Goal: Task Accomplishment & Management: Use online tool/utility

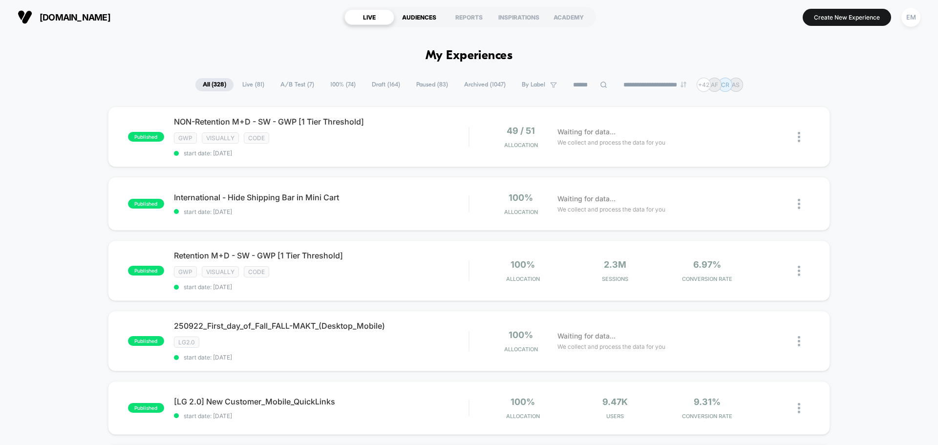
click at [414, 15] on div "AUDIENCES" at bounding box center [419, 17] width 50 height 16
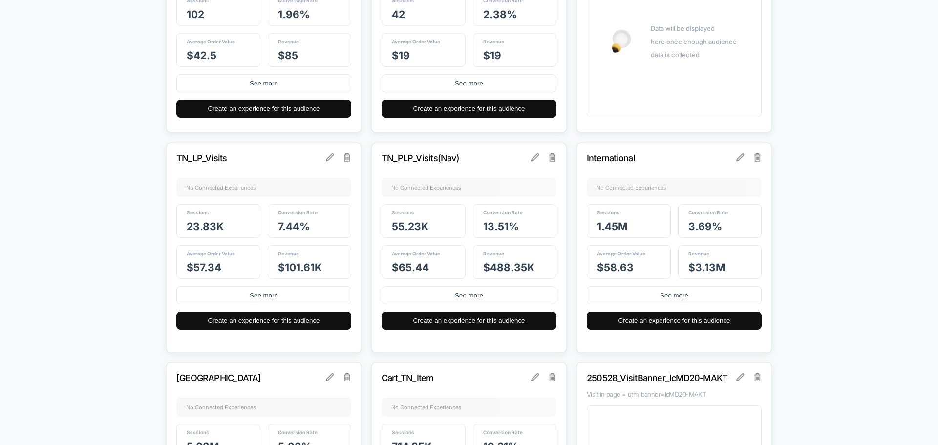
scroll to position [1563, 0]
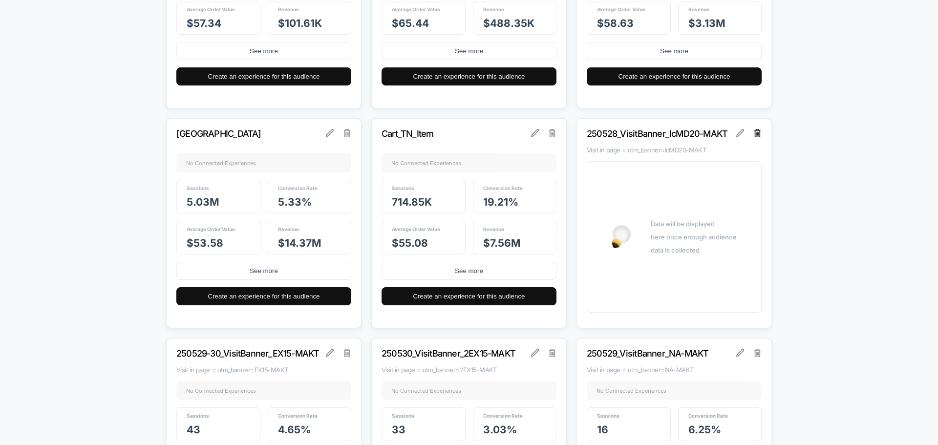
click at [757, 132] on img at bounding box center [757, 133] width 7 height 8
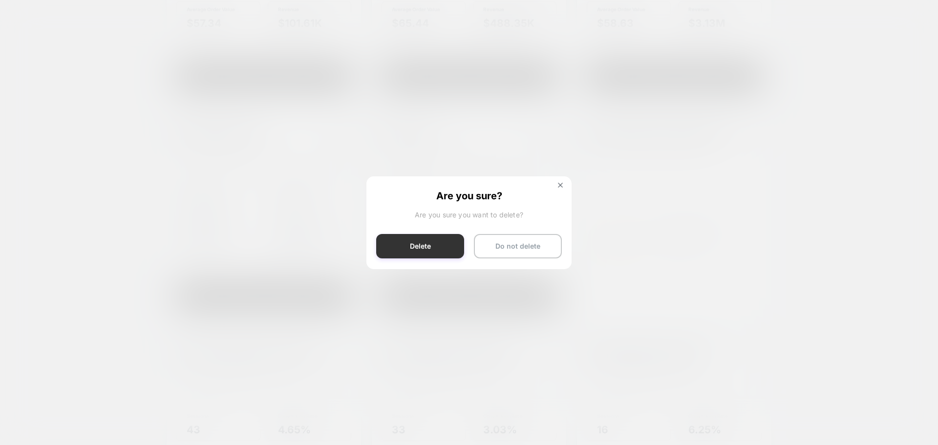
click at [436, 253] on button "Delete" at bounding box center [420, 246] width 88 height 24
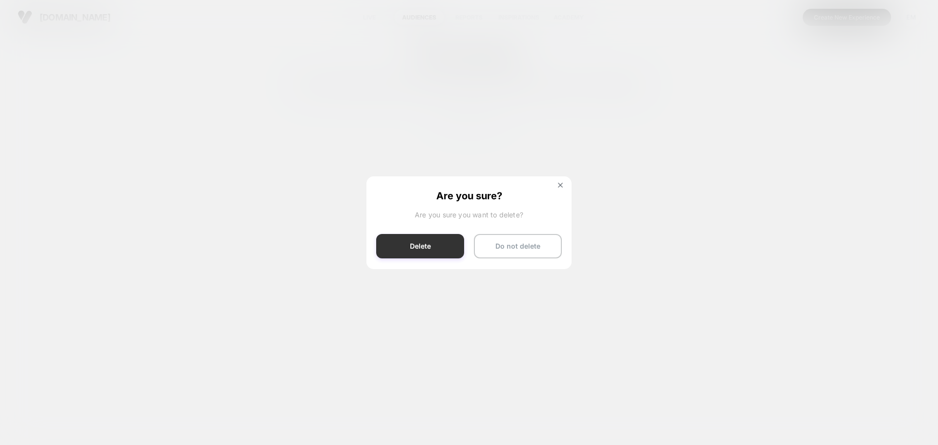
scroll to position [0, 0]
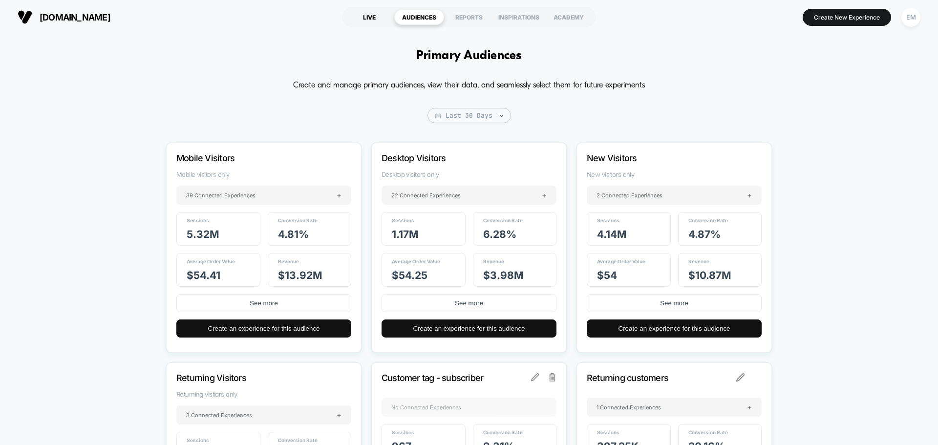
click at [374, 17] on div "LIVE" at bounding box center [369, 17] width 50 height 16
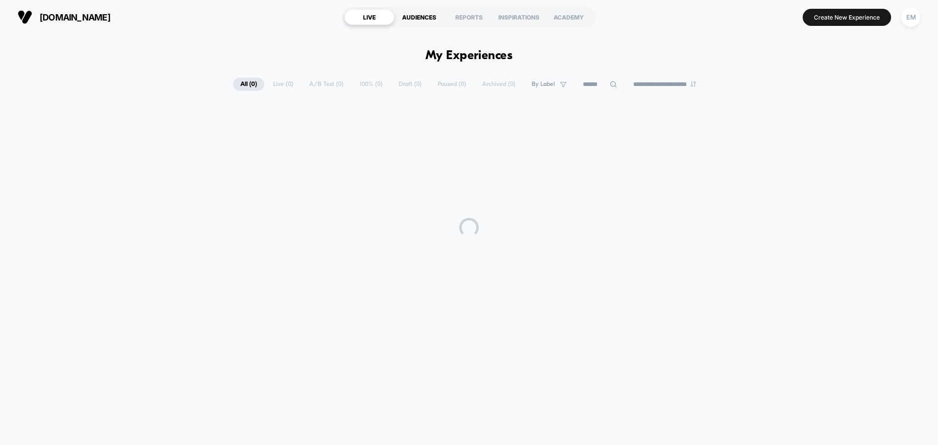
click at [414, 17] on div "AUDIENCES" at bounding box center [419, 17] width 50 height 16
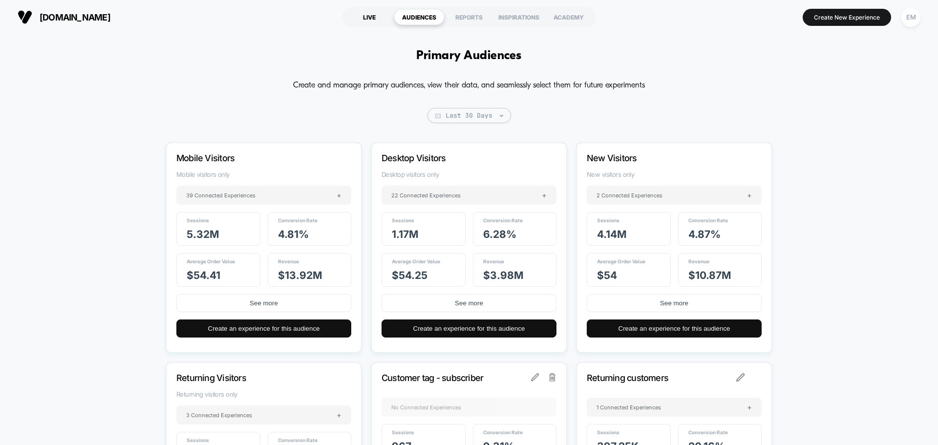
click at [376, 15] on div "LIVE" at bounding box center [369, 17] width 50 height 16
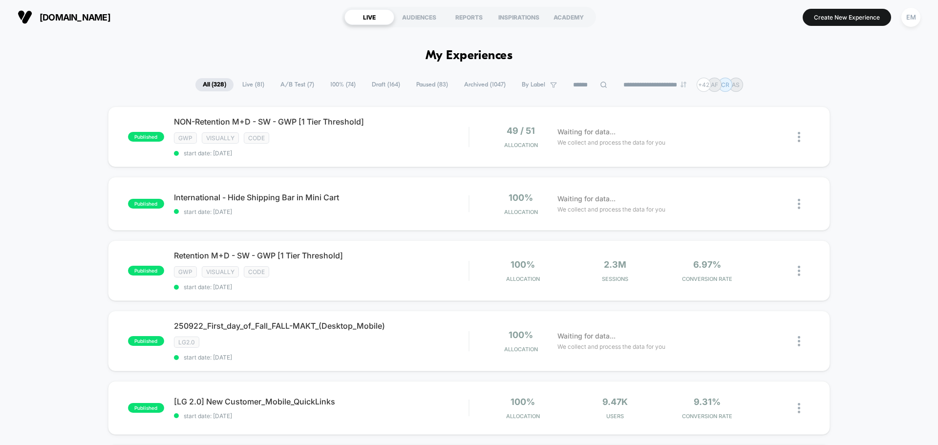
click at [370, 87] on span "Draft ( 164 )" at bounding box center [385, 84] width 43 height 13
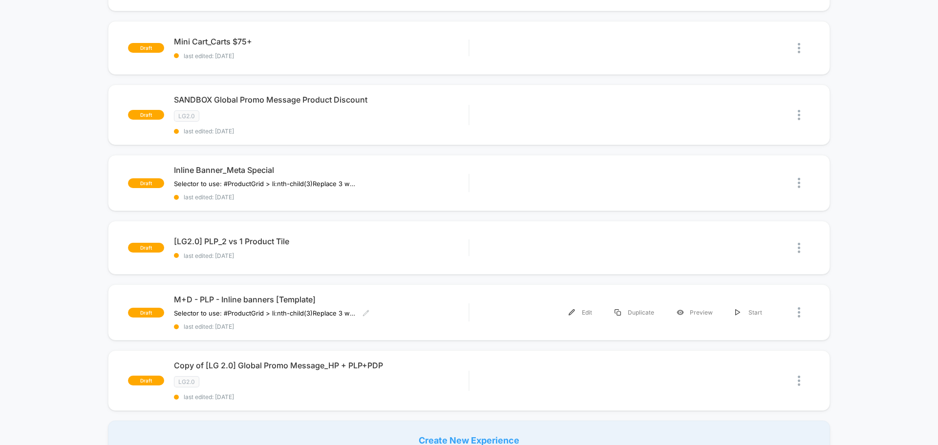
scroll to position [684, 0]
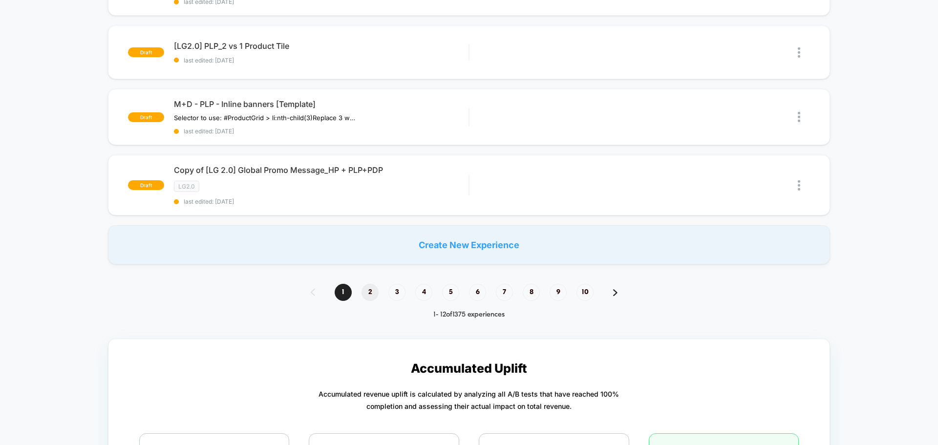
click at [373, 292] on span "2" at bounding box center [369, 292] width 17 height 17
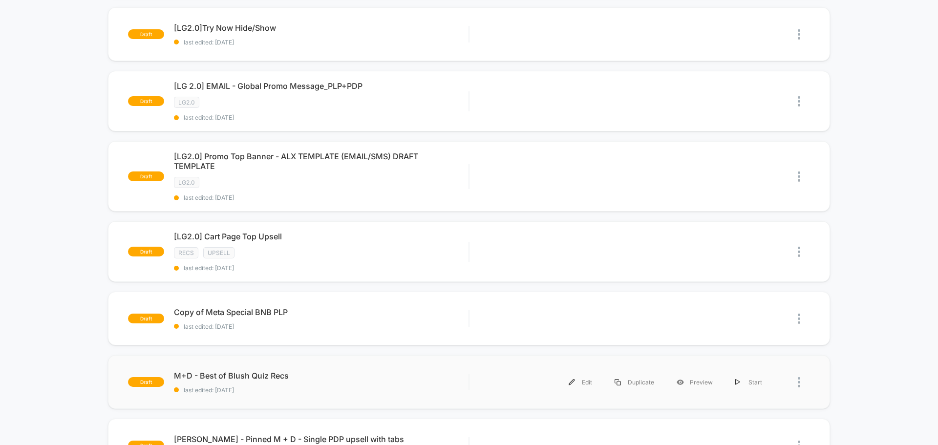
scroll to position [94, 0]
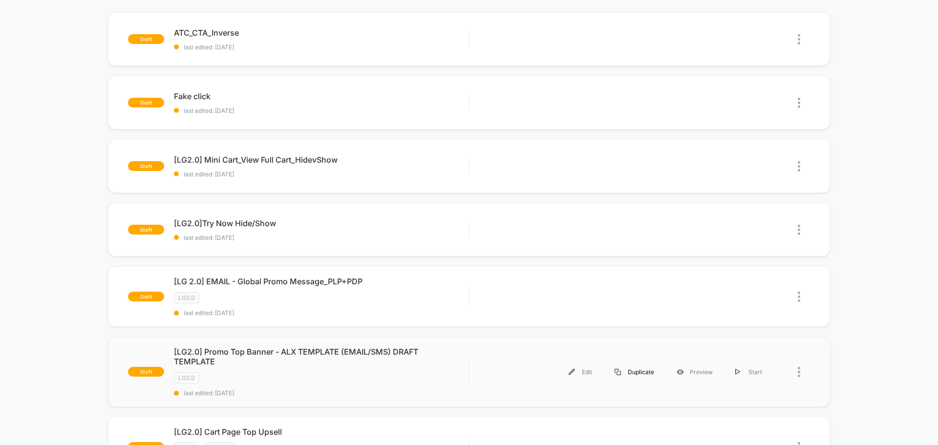
click at [638, 376] on div "Duplicate" at bounding box center [634, 372] width 62 height 22
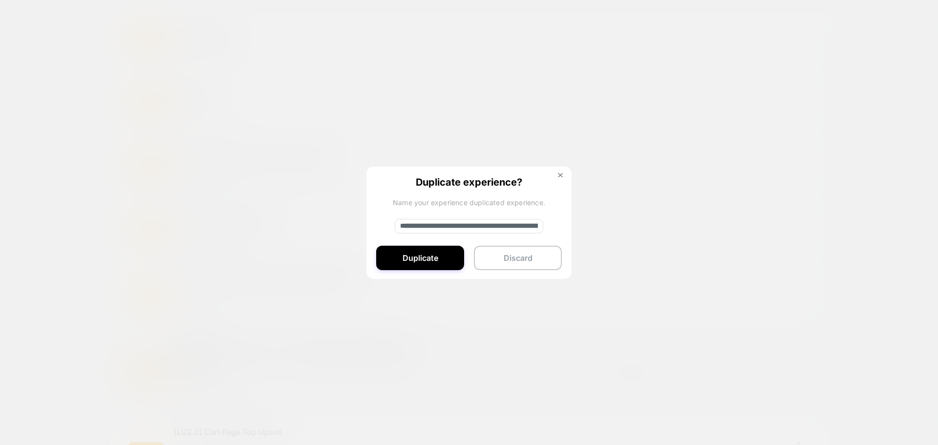
click at [449, 227] on input "**********" at bounding box center [469, 226] width 148 height 15
paste input
type input "**********"
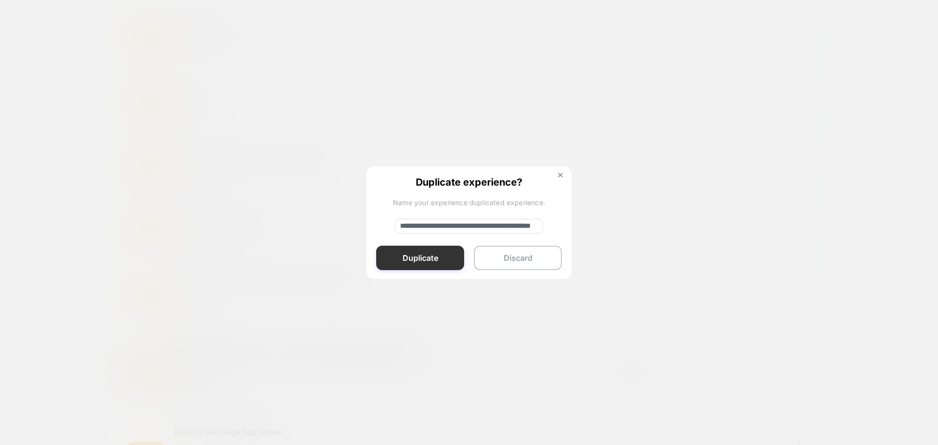
click at [421, 259] on button "Duplicate" at bounding box center [420, 258] width 88 height 24
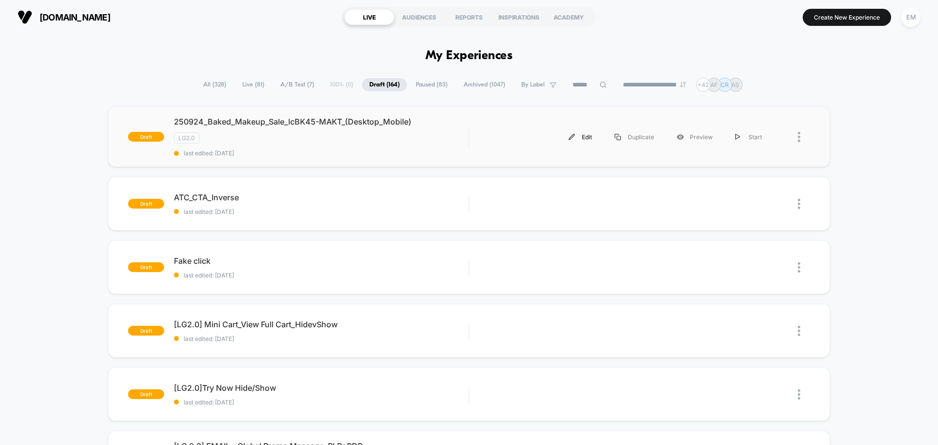
click at [580, 137] on div "Edit" at bounding box center [580, 137] width 46 height 22
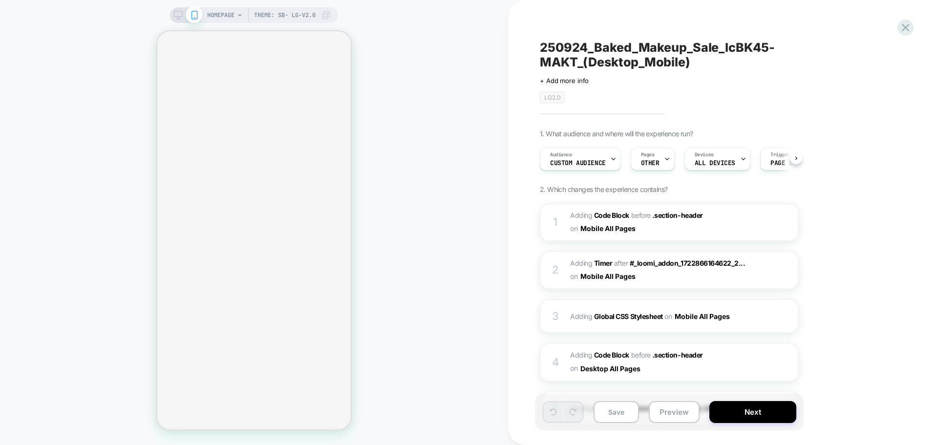
scroll to position [0, 0]
click at [579, 160] on span "Custom Audience" at bounding box center [577, 163] width 56 height 7
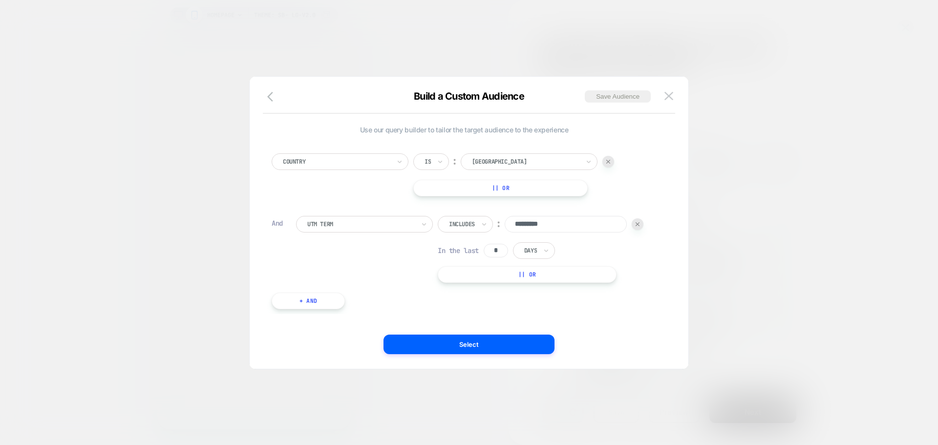
click at [343, 162] on div at bounding box center [336, 161] width 107 height 9
click at [635, 227] on div at bounding box center [637, 224] width 12 height 12
click at [369, 165] on div at bounding box center [336, 161] width 107 height 9
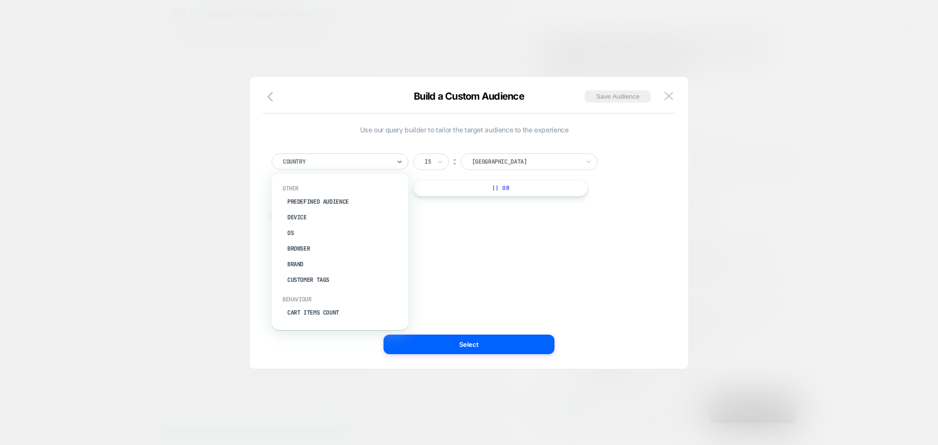
type input "*"
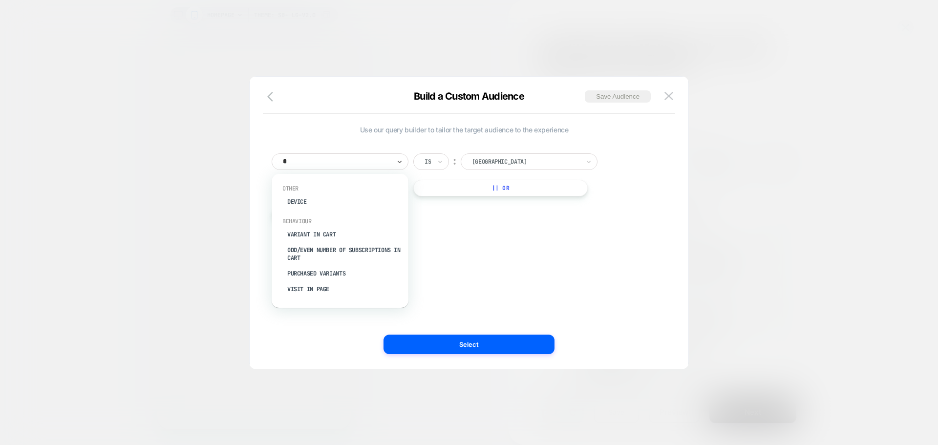
click at [308, 288] on div "Visit In Page" at bounding box center [344, 289] width 127 height 16
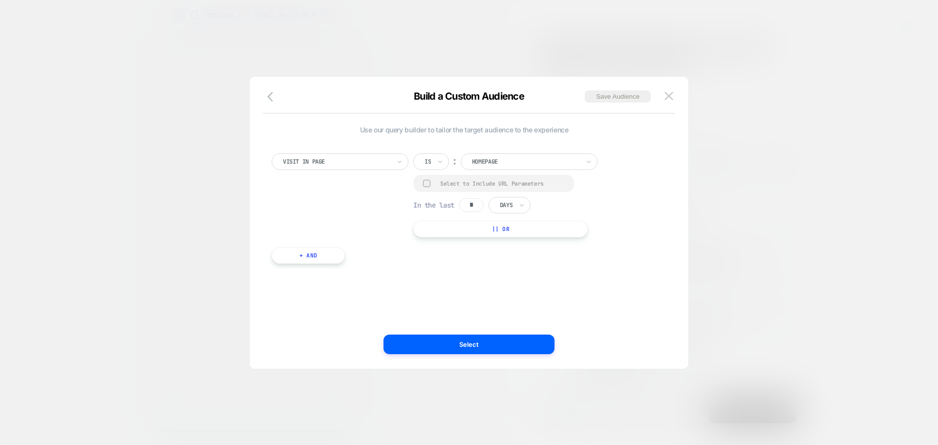
click at [434, 161] on div "Is" at bounding box center [431, 161] width 36 height 17
click at [442, 219] on div "Contains" at bounding box center [454, 220] width 63 height 16
click at [423, 184] on div at bounding box center [426, 183] width 7 height 7
drag, startPoint x: 478, startPoint y: 208, endPoint x: 484, endPoint y: 210, distance: 5.6
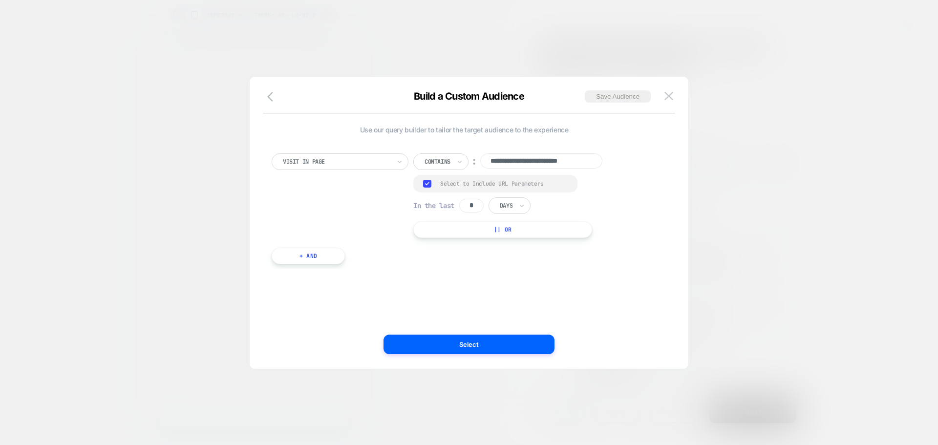
click at [480, 208] on input "*" at bounding box center [471, 206] width 24 height 14
type input "*"
click at [512, 206] on div at bounding box center [506, 205] width 13 height 9
click at [516, 230] on div "Hours" at bounding box center [531, 233] width 63 height 16
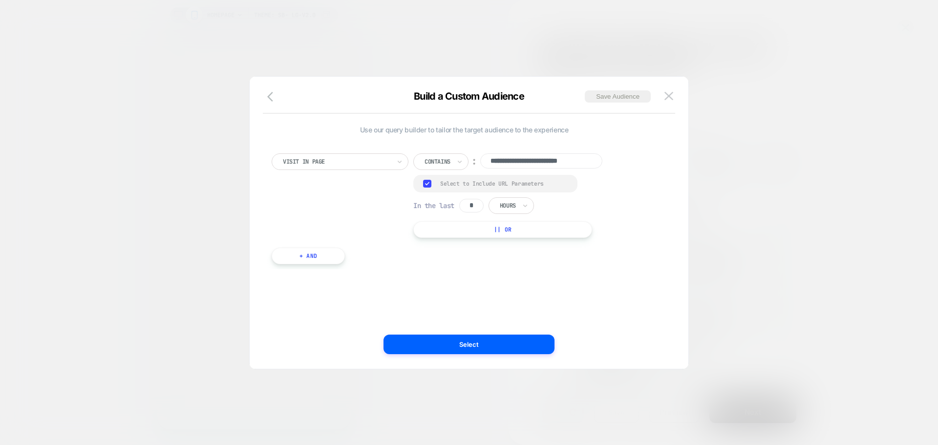
click at [528, 153] on input "**********" at bounding box center [541, 160] width 122 height 15
paste input
type input "**********"
click at [509, 278] on div "**********" at bounding box center [463, 222] width 409 height 253
click at [614, 93] on button "Save Audience" at bounding box center [618, 96] width 66 height 12
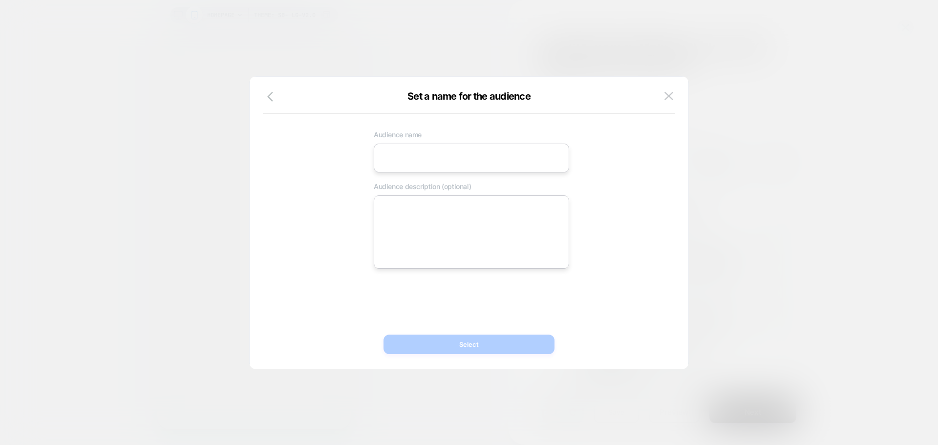
click at [462, 150] on input at bounding box center [471, 158] width 195 height 29
paste input "**********"
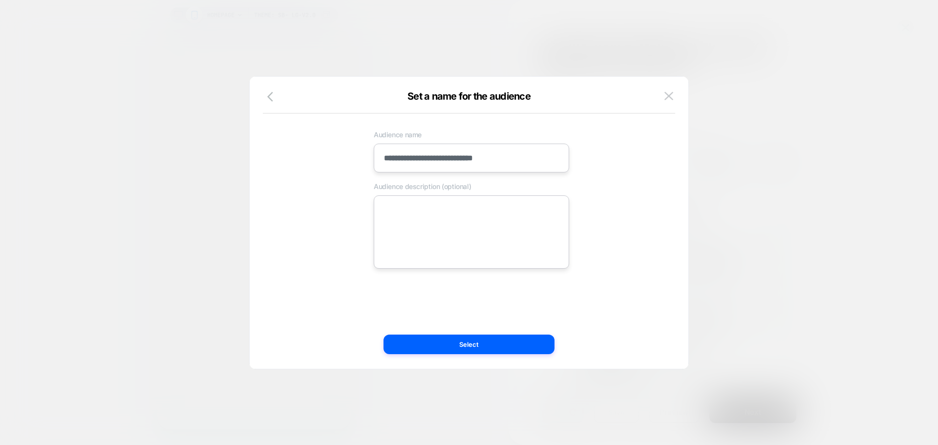
type input "**********"
drag, startPoint x: 424, startPoint y: 213, endPoint x: 431, endPoint y: 217, distance: 7.9
click at [424, 213] on textarea at bounding box center [471, 231] width 195 height 73
paste textarea "**********"
type textarea "*"
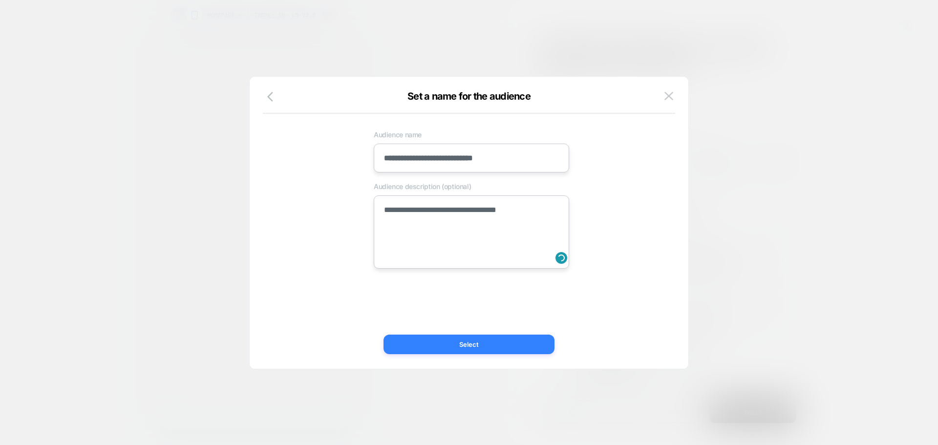
type textarea "**********"
click at [451, 340] on button "Select" at bounding box center [468, 345] width 171 height 20
type textarea "*"
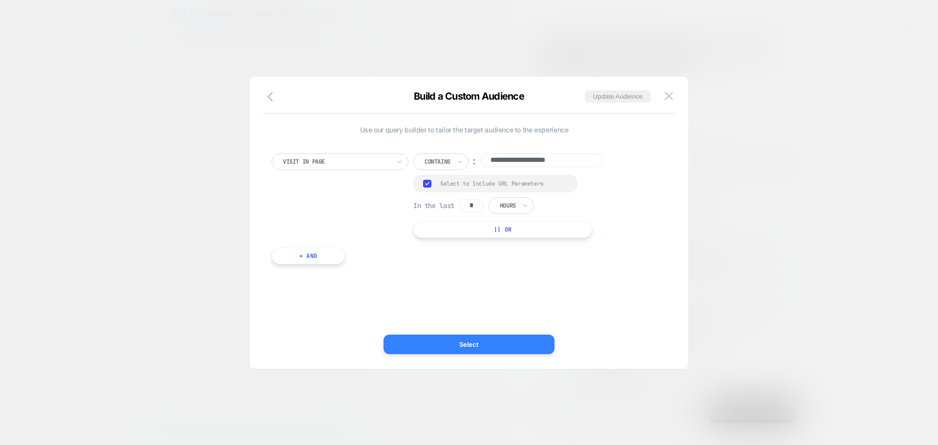
click at [431, 346] on button "Select" at bounding box center [468, 345] width 171 height 20
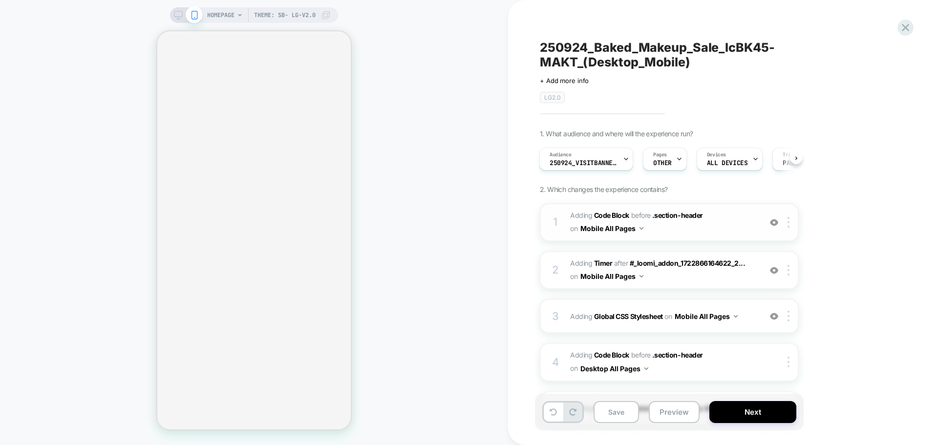
click at [660, 233] on span "Adding Code Block BEFORE .section-header .section-header on Mobile All Pages" at bounding box center [663, 222] width 186 height 26
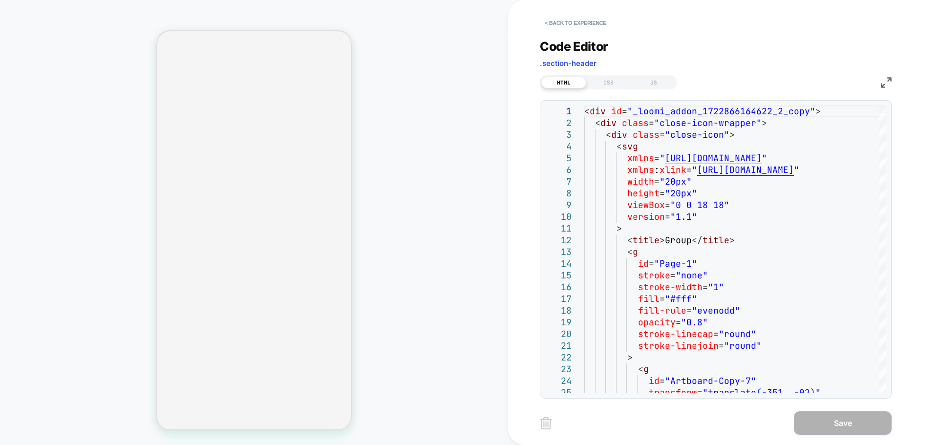
click at [887, 86] on img at bounding box center [886, 82] width 11 height 11
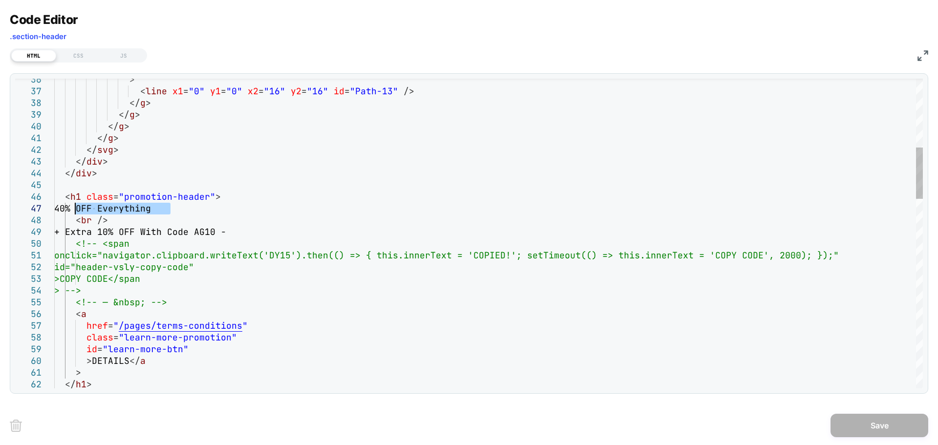
drag, startPoint x: 116, startPoint y: 205, endPoint x: 78, endPoint y: 210, distance: 38.3
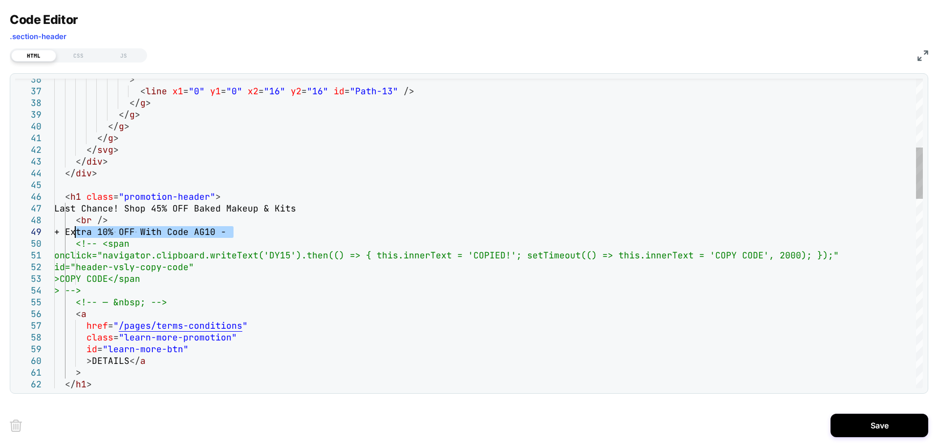
drag, startPoint x: 233, startPoint y: 232, endPoint x: 77, endPoint y: 233, distance: 155.8
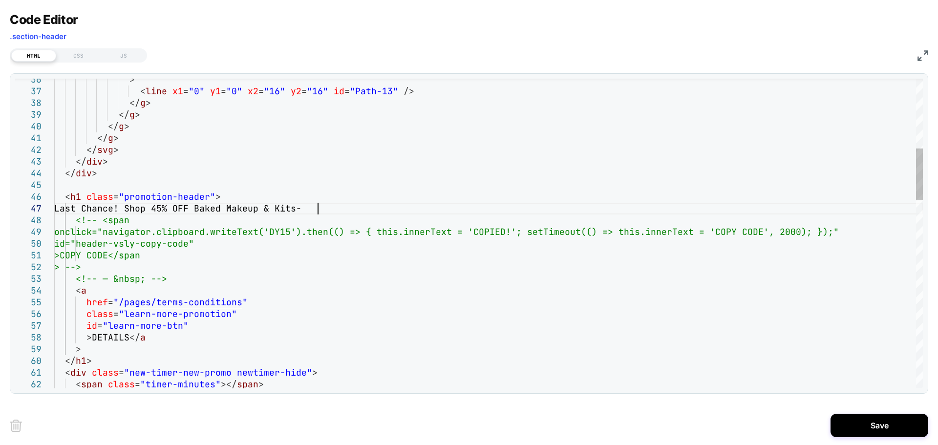
scroll to position [70, 264]
drag, startPoint x: 309, startPoint y: 207, endPoint x: 314, endPoint y: 209, distance: 5.3
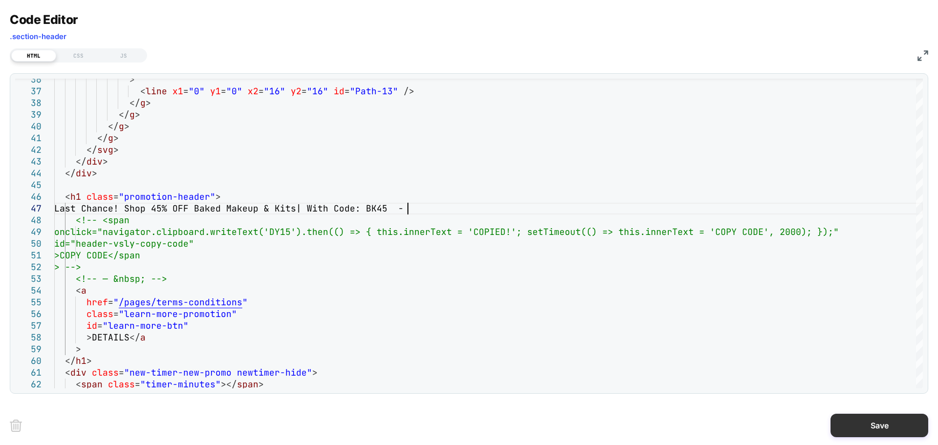
type textarea "**********"
click at [866, 430] on button "Save" at bounding box center [879, 425] width 98 height 23
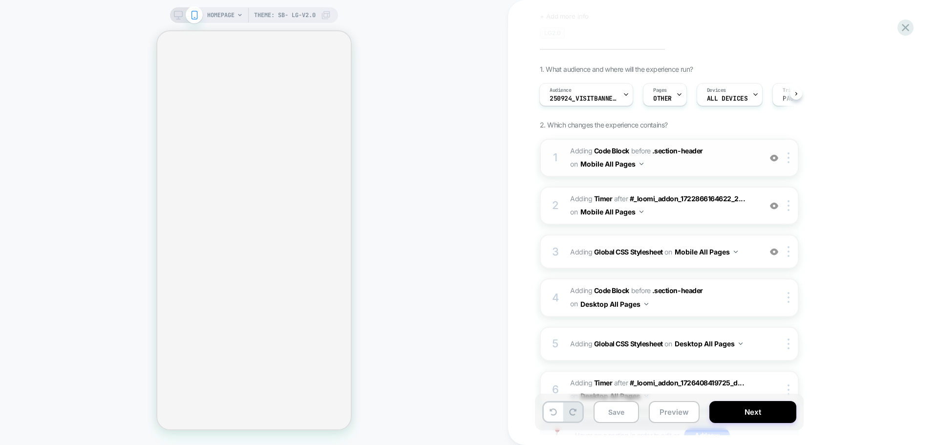
scroll to position [0, 0]
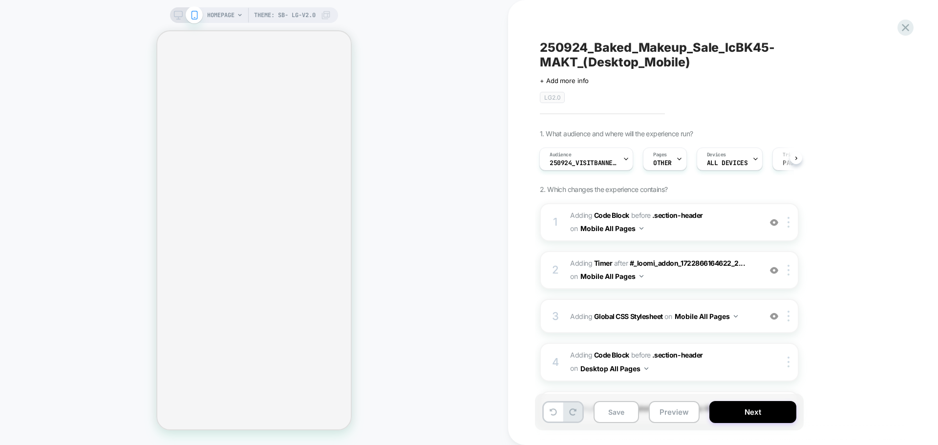
click at [175, 15] on icon at bounding box center [178, 15] width 9 height 9
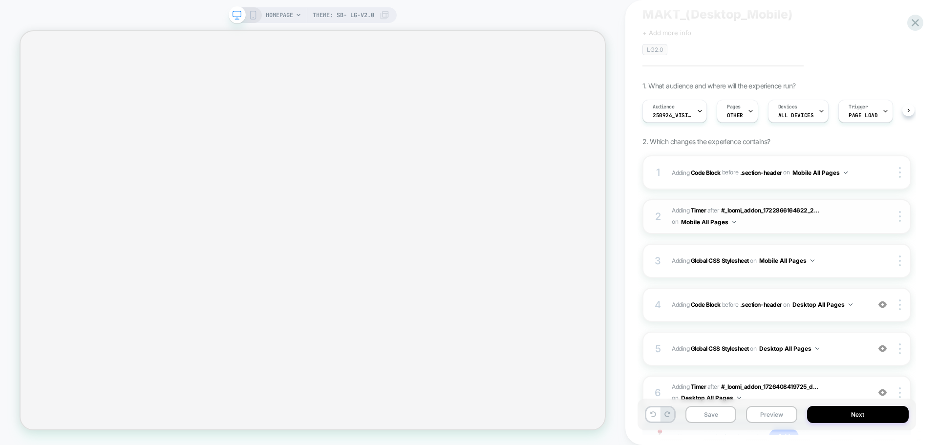
scroll to position [130, 0]
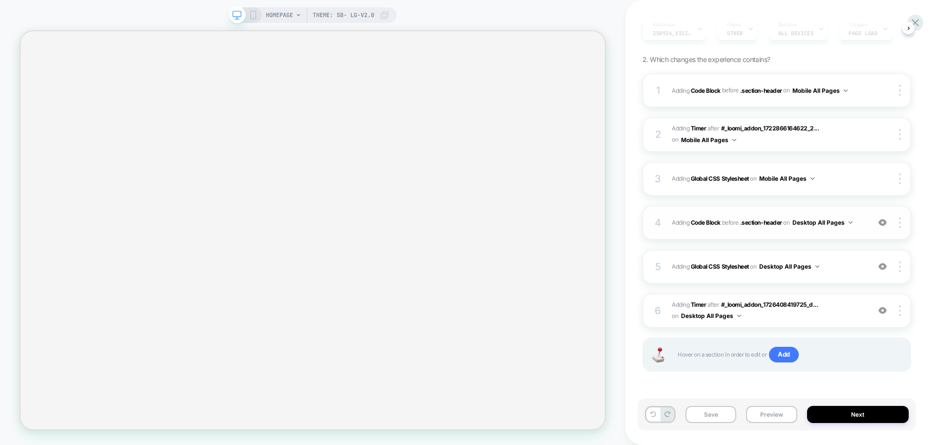
click at [767, 233] on div "4 Adding Code Block BEFORE .section-header .section-header on Desktop All Pages…" at bounding box center [776, 223] width 269 height 34
click at [854, 232] on div "4 Adding Code Block BEFORE .section-header .section-header on Desktop All Pages…" at bounding box center [776, 223] width 269 height 34
click at [804, 99] on div "1 Adding Code Block BEFORE .section-header .section-header on Mobile All Pages …" at bounding box center [776, 90] width 269 height 34
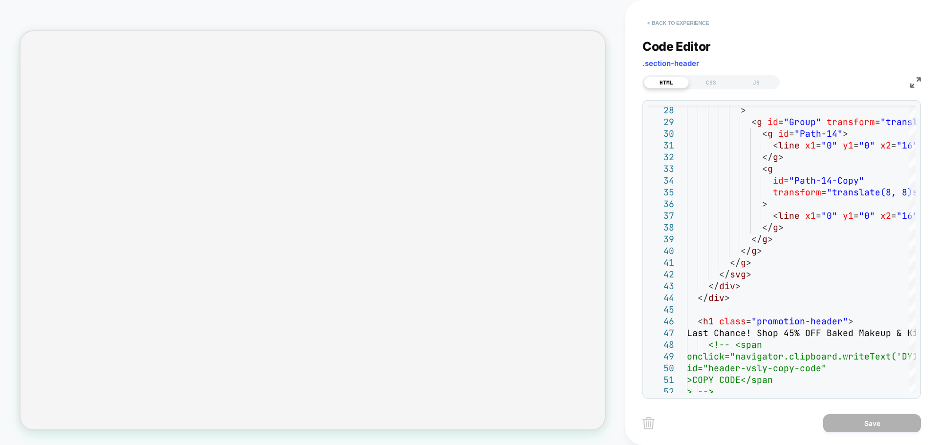
click at [656, 18] on button "< Back to experience" at bounding box center [677, 23] width 71 height 16
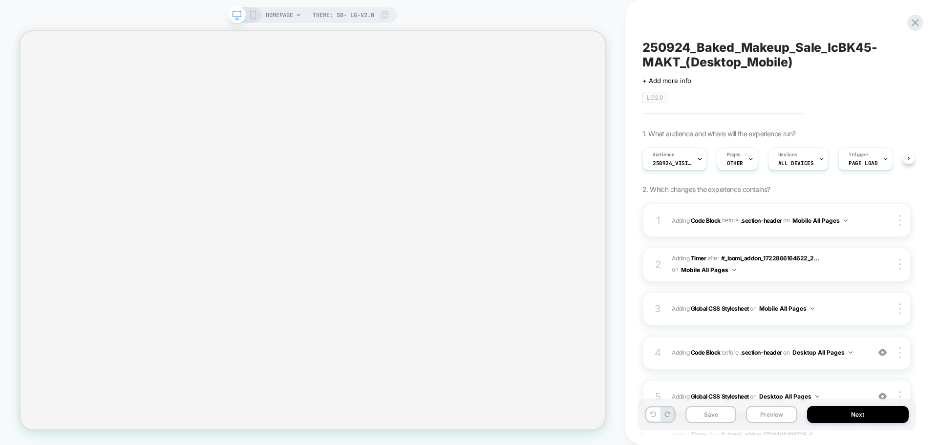
scroll to position [0, 0]
click at [250, 17] on icon at bounding box center [253, 15] width 9 height 9
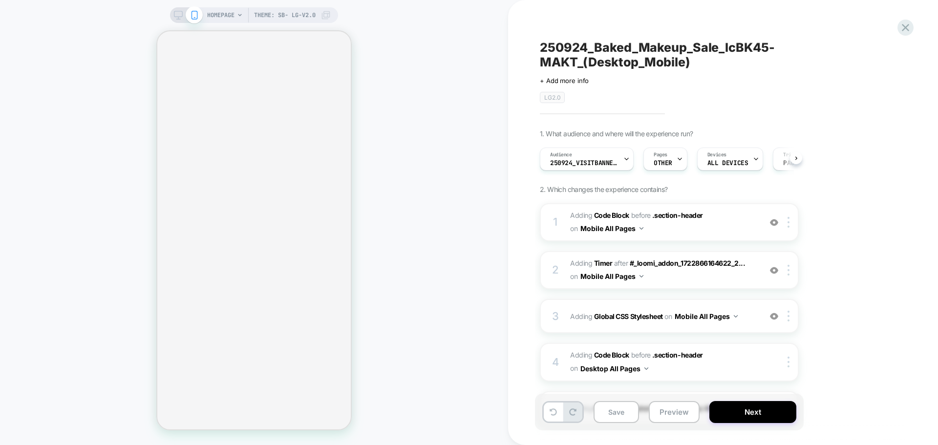
click at [178, 18] on icon at bounding box center [178, 18] width 0 height 2
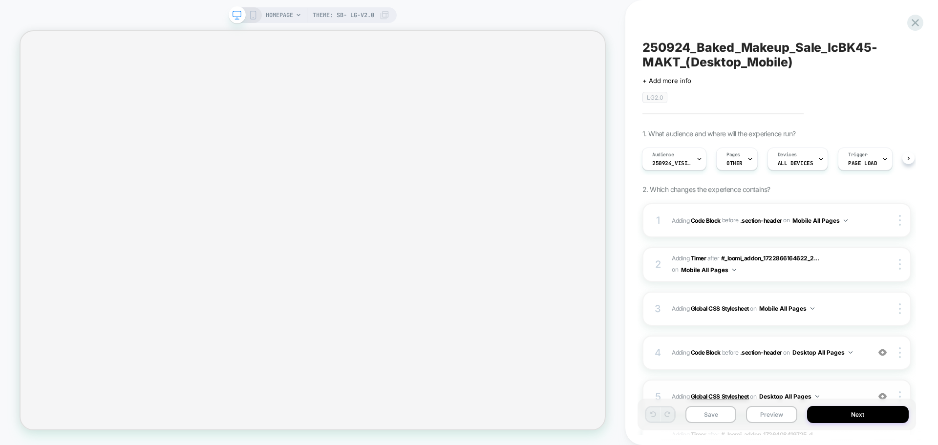
scroll to position [98, 0]
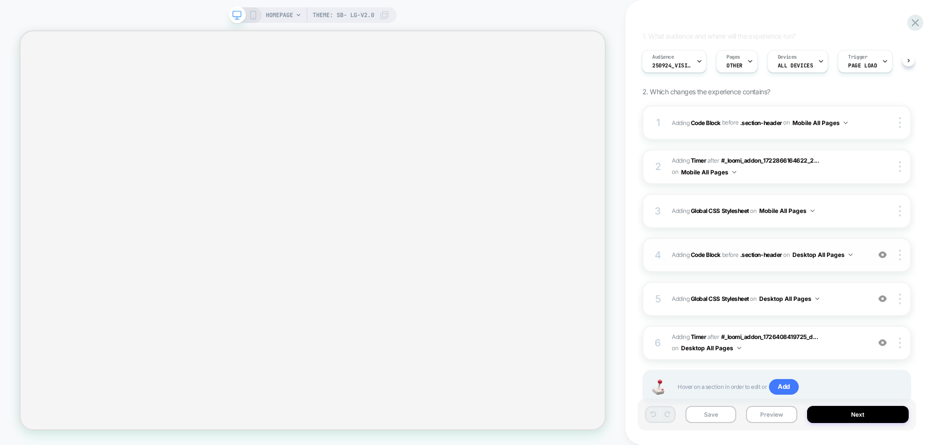
click at [760, 264] on div "4 Adding Code Block BEFORE .section-header .section-header on Desktop All Pages…" at bounding box center [776, 255] width 269 height 34
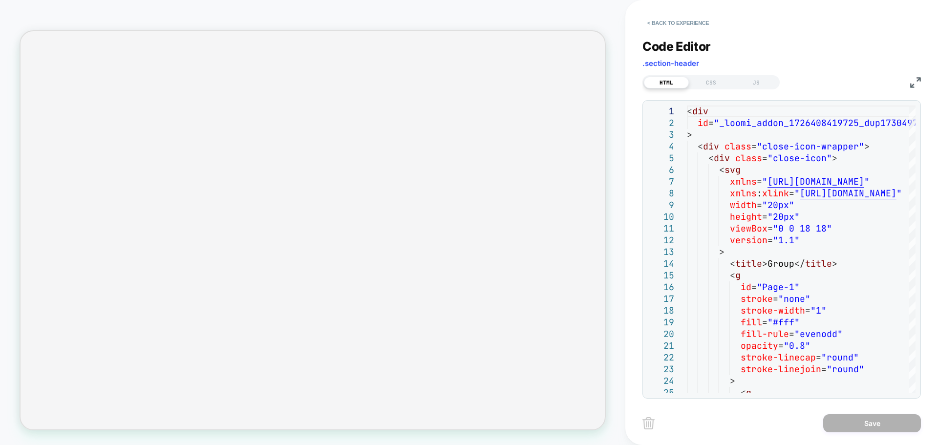
click at [916, 82] on img at bounding box center [915, 82] width 11 height 11
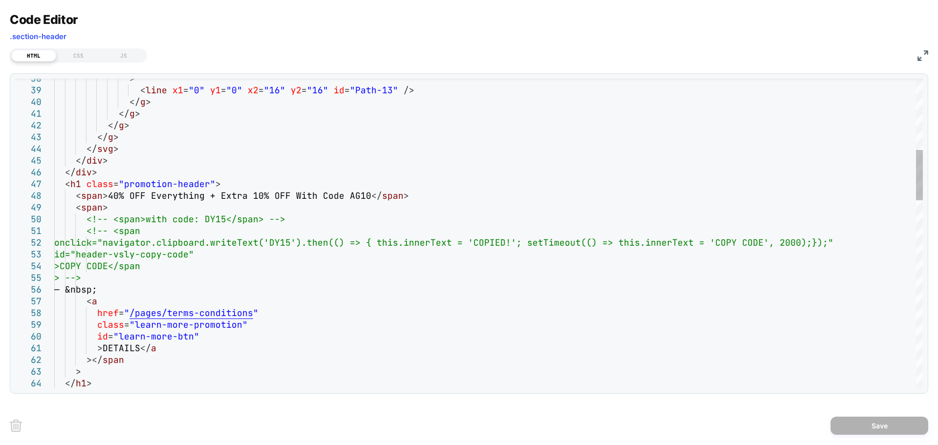
scroll to position [0, 0]
drag, startPoint x: 365, startPoint y: 196, endPoint x: 116, endPoint y: 197, distance: 249.1
type textarea "**********"
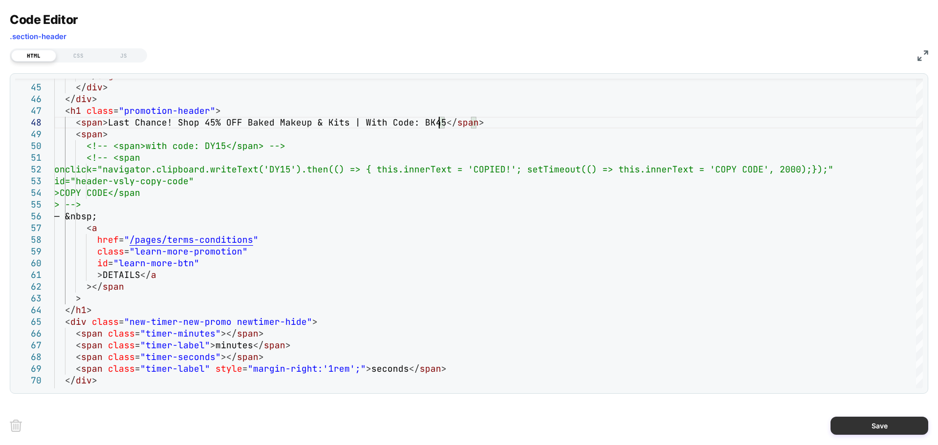
click at [857, 426] on button "Save" at bounding box center [879, 426] width 98 height 18
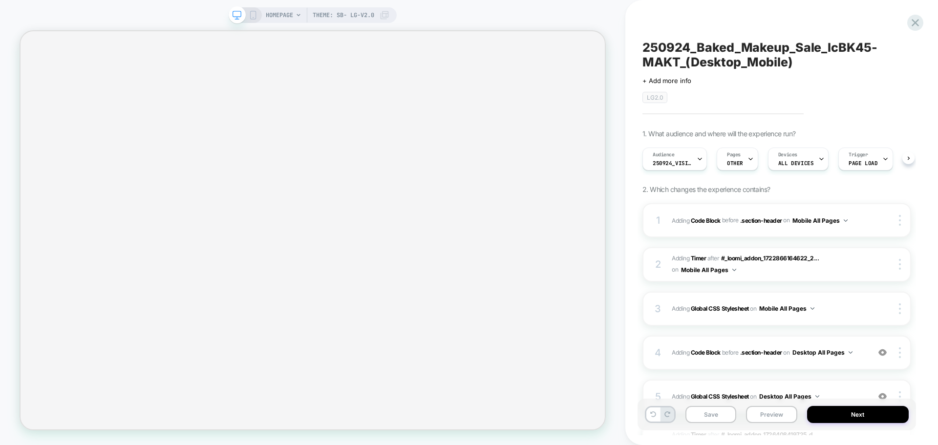
scroll to position [0, 0]
click at [247, 10] on div "HOMEPAGE Theme: SB- LG-v2.0" at bounding box center [313, 15] width 168 height 16
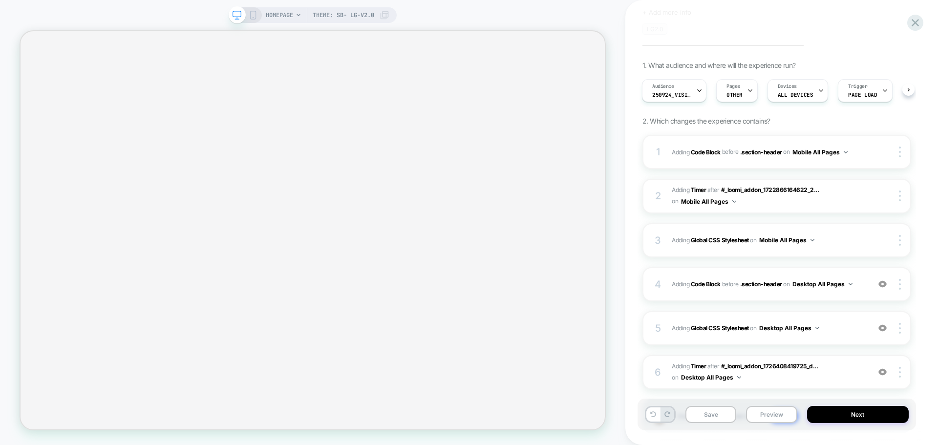
scroll to position [32, 0]
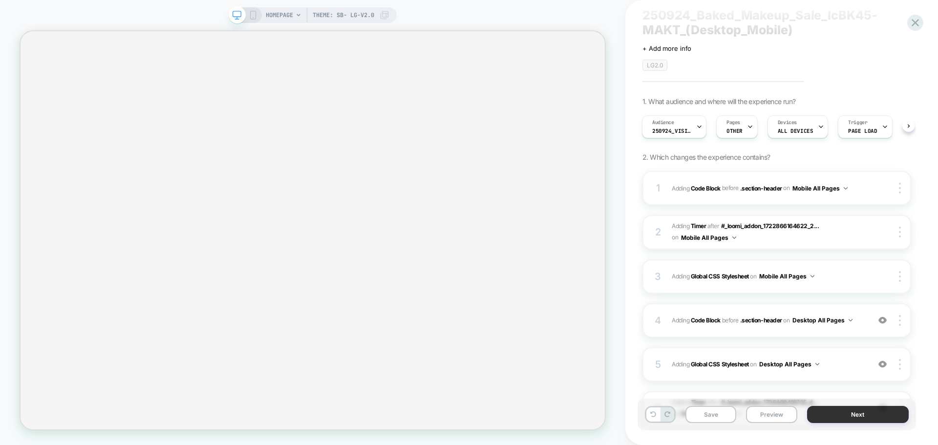
click at [850, 411] on button "Next" at bounding box center [858, 414] width 102 height 17
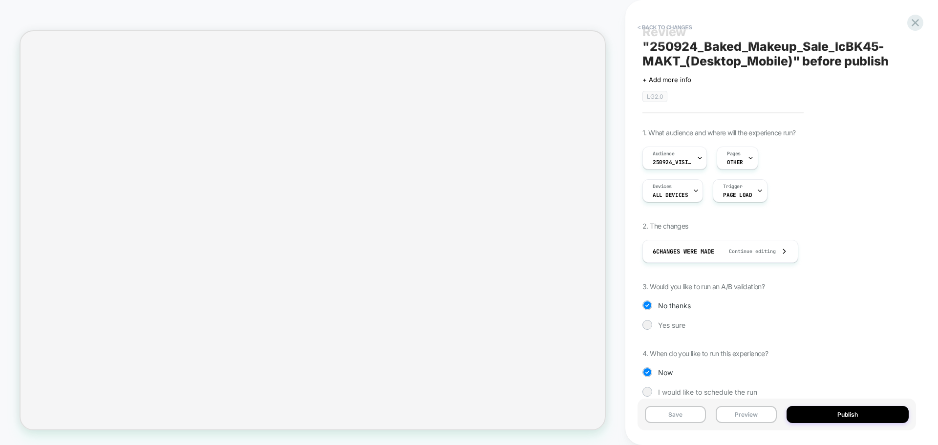
scroll to position [31, 0]
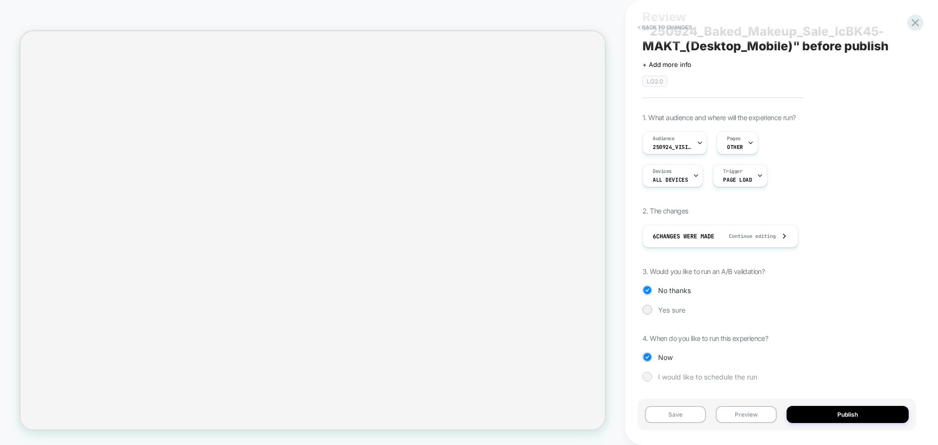
click at [652, 380] on div "I would like to schedule the run" at bounding box center [776, 377] width 269 height 10
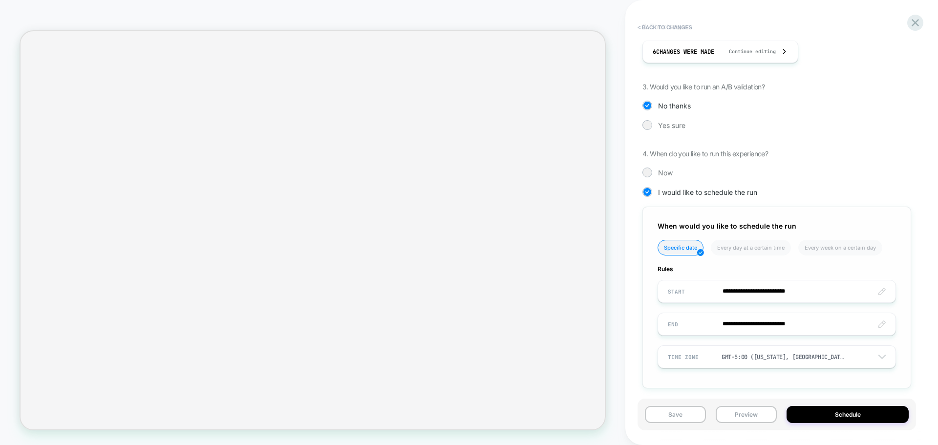
scroll to position [222, 0]
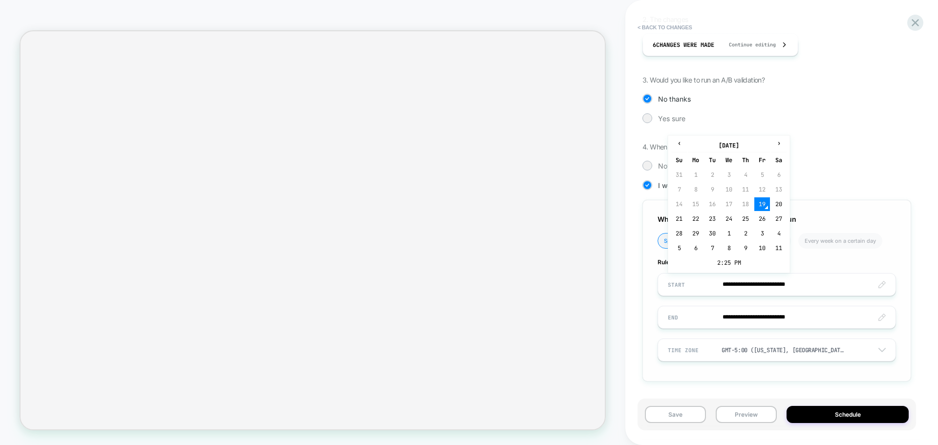
click at [708, 286] on input "**********" at bounding box center [776, 284] width 237 height 23
click at [776, 287] on input "**********" at bounding box center [776, 284] width 237 height 23
click at [729, 266] on td "2:25 PM" at bounding box center [728, 263] width 115 height 14
click at [709, 229] on span "▲" at bounding box center [708, 228] width 20 height 20
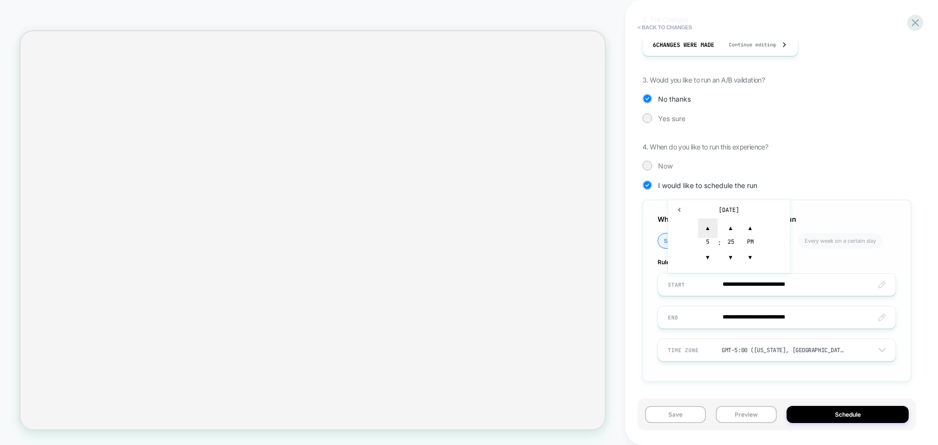
click at [709, 229] on span "▲" at bounding box center [708, 228] width 20 height 20
click at [710, 229] on span "▲" at bounding box center [708, 228] width 20 height 20
click at [733, 259] on span "▼" at bounding box center [731, 258] width 20 height 20
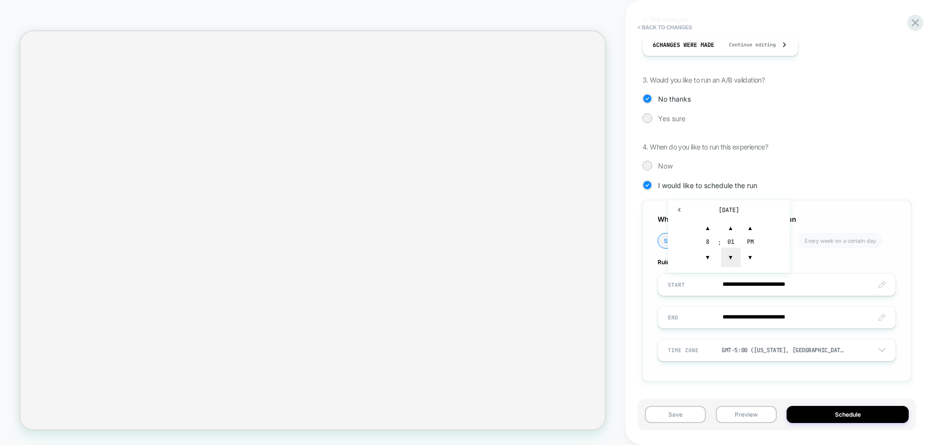
click at [733, 259] on span "▼" at bounding box center [731, 258] width 20 height 20
type input "**********"
click at [744, 259] on span "▼" at bounding box center [750, 258] width 20 height 20
click at [707, 322] on input "**********" at bounding box center [776, 317] width 237 height 23
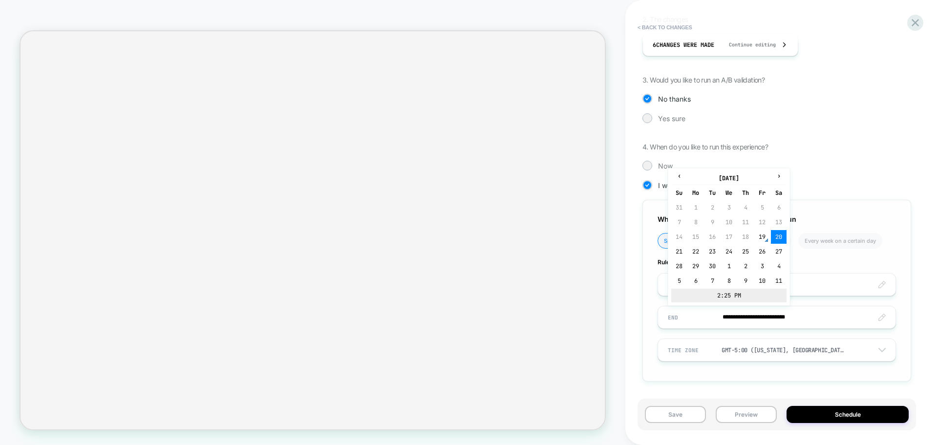
click at [727, 294] on td "2:25 PM" at bounding box center [728, 296] width 115 height 14
click at [708, 262] on span "▲" at bounding box center [708, 261] width 20 height 20
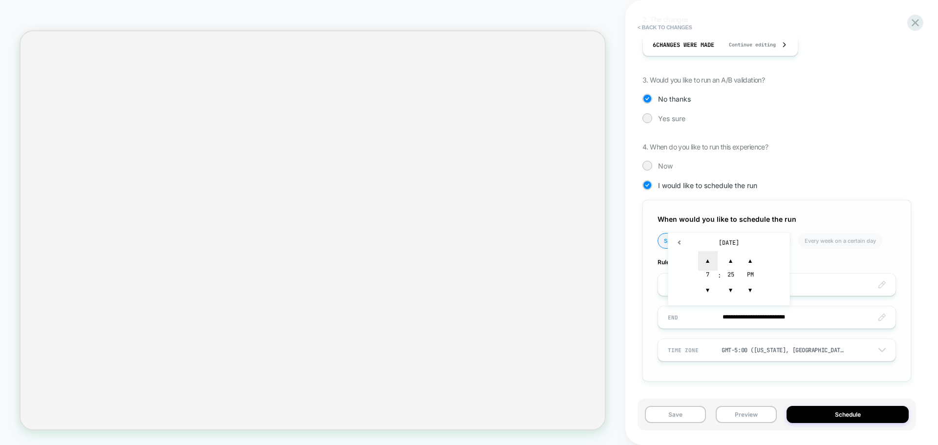
click at [708, 262] on span "▲" at bounding box center [708, 261] width 20 height 20
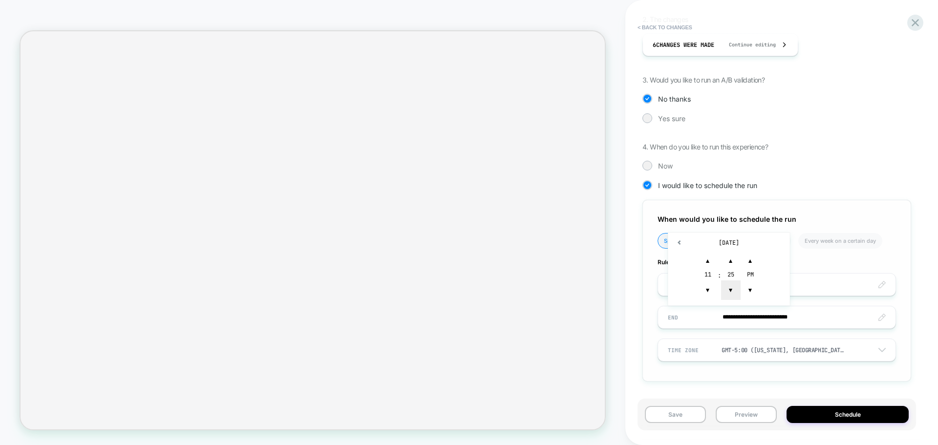
click at [733, 290] on span "▼" at bounding box center [731, 290] width 20 height 20
click at [734, 256] on span "▲" at bounding box center [731, 261] width 20 height 20
type input "**********"
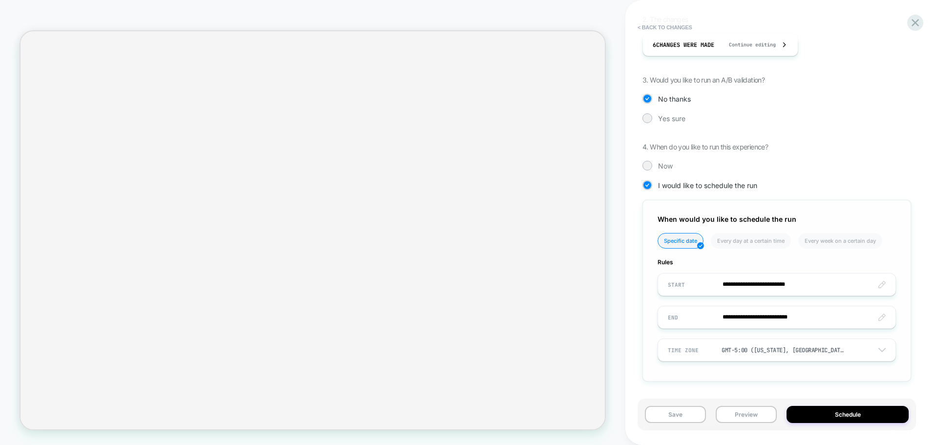
click at [713, 372] on div "**********" at bounding box center [776, 291] width 269 height 182
click at [799, 412] on button "Schedule" at bounding box center [847, 414] width 122 height 17
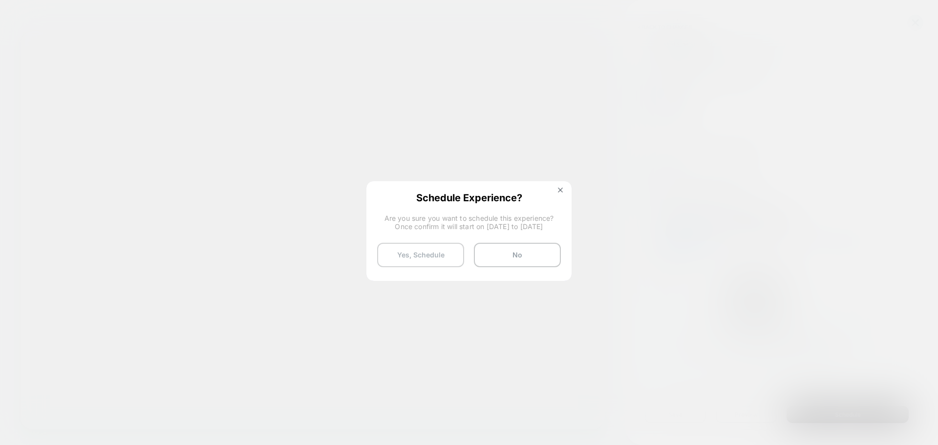
click at [424, 254] on button "Yes, Schedule" at bounding box center [420, 255] width 87 height 24
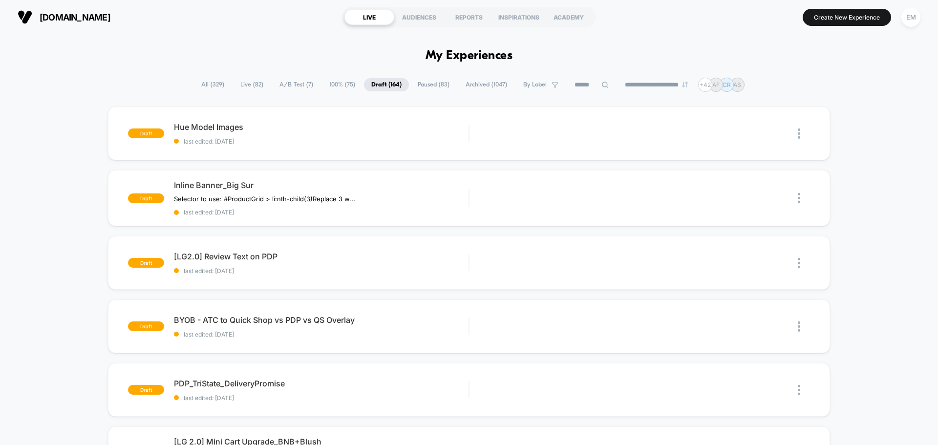
click at [246, 87] on span "Live ( 82 )" at bounding box center [252, 84] width 38 height 13
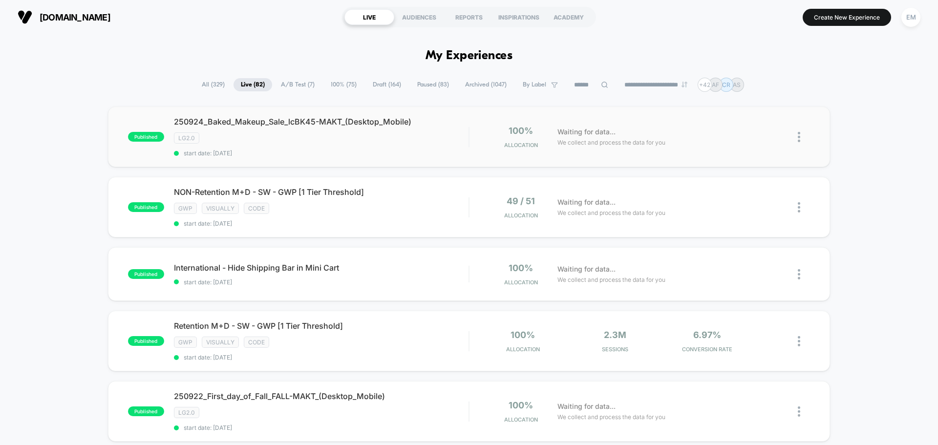
click at [798, 141] on img at bounding box center [799, 137] width 2 height 10
click at [737, 82] on div "Edit" at bounding box center [749, 81] width 88 height 22
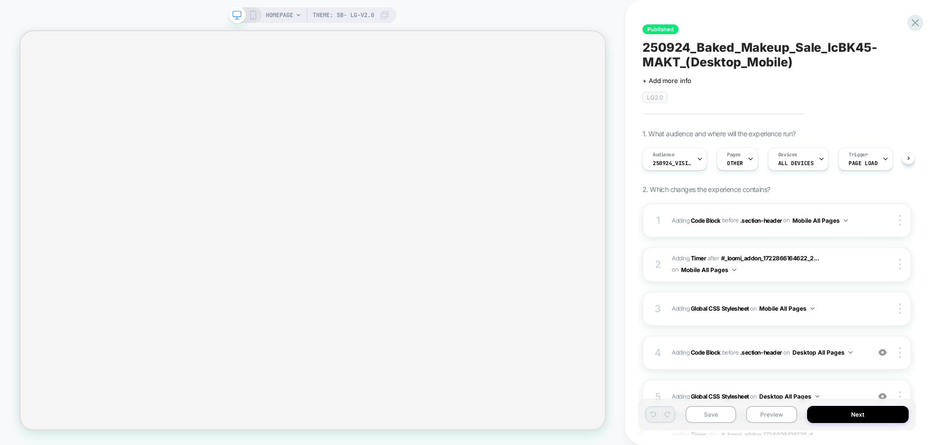
scroll to position [0, 0]
click at [258, 16] on div "HOMEPAGE Theme: SB- LG-v2.0" at bounding box center [313, 15] width 168 height 16
click at [249, 17] on icon at bounding box center [253, 15] width 9 height 9
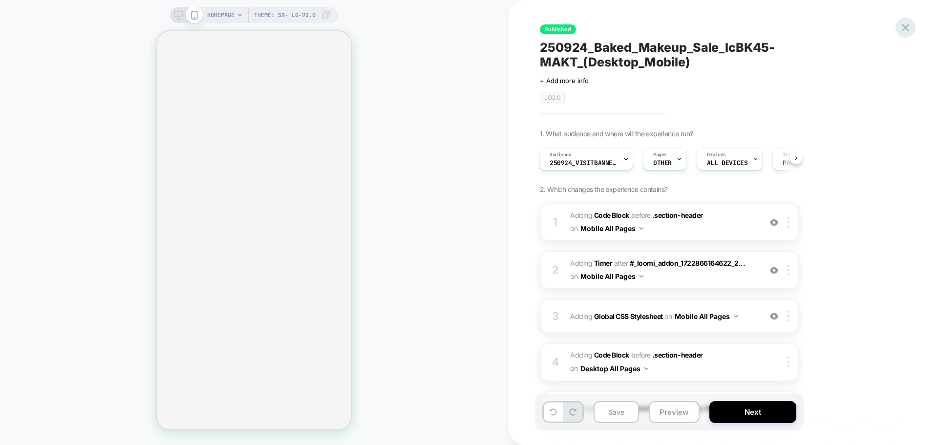
click at [908, 32] on icon at bounding box center [905, 27] width 13 height 13
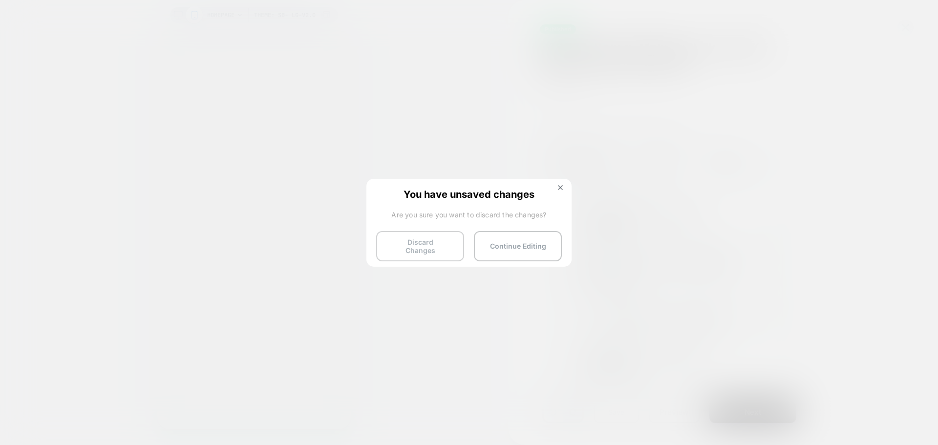
click at [426, 249] on button "Discard Changes" at bounding box center [420, 246] width 88 height 30
